Goal: Book appointment/travel/reservation

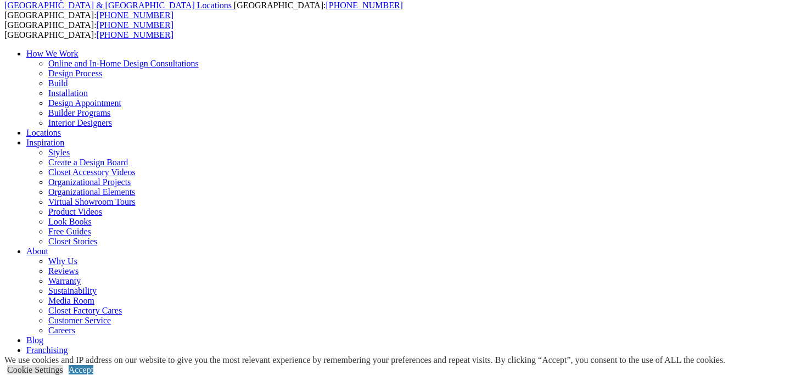
scroll to position [56, 0]
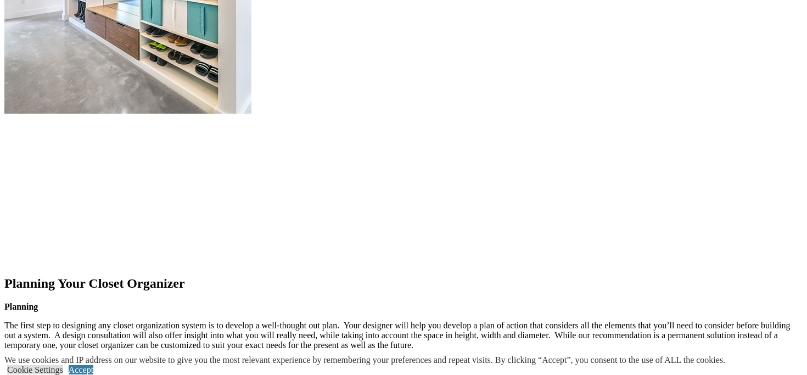
scroll to position [1638, 0]
